Goal: Information Seeking & Learning: Learn about a topic

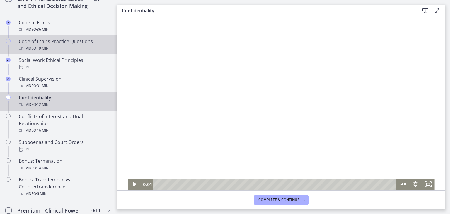
click at [58, 52] on div "Video · 19 min" at bounding box center [64, 48] width 91 height 7
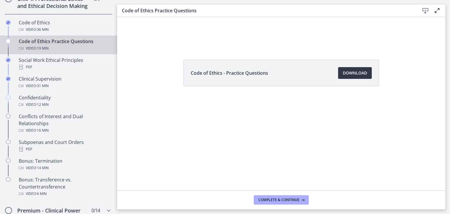
click at [354, 75] on span "Download Opens in a new window" at bounding box center [355, 72] width 24 height 7
click at [281, 198] on span "Complete & continue" at bounding box center [279, 200] width 41 height 5
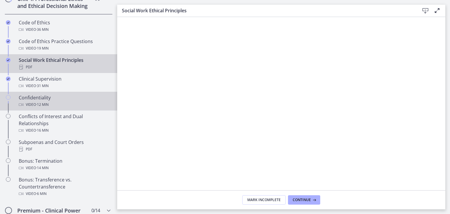
click at [66, 108] on div "Video · 12 min" at bounding box center [64, 104] width 91 height 7
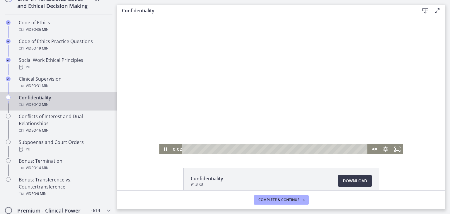
click at [291, 79] on div at bounding box center [281, 85] width 244 height 137
